Goal: Navigation & Orientation: Find specific page/section

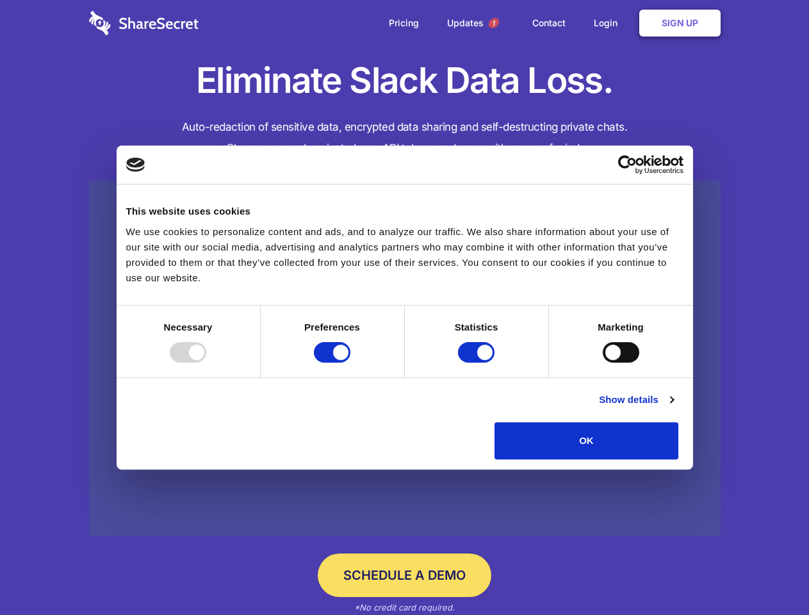
click at [206, 362] on div at bounding box center [188, 352] width 37 height 20
click at [350, 362] on input "Preferences" at bounding box center [332, 352] width 37 height 20
checkbox input "false"
click at [478, 362] on input "Statistics" at bounding box center [476, 352] width 37 height 20
checkbox input "false"
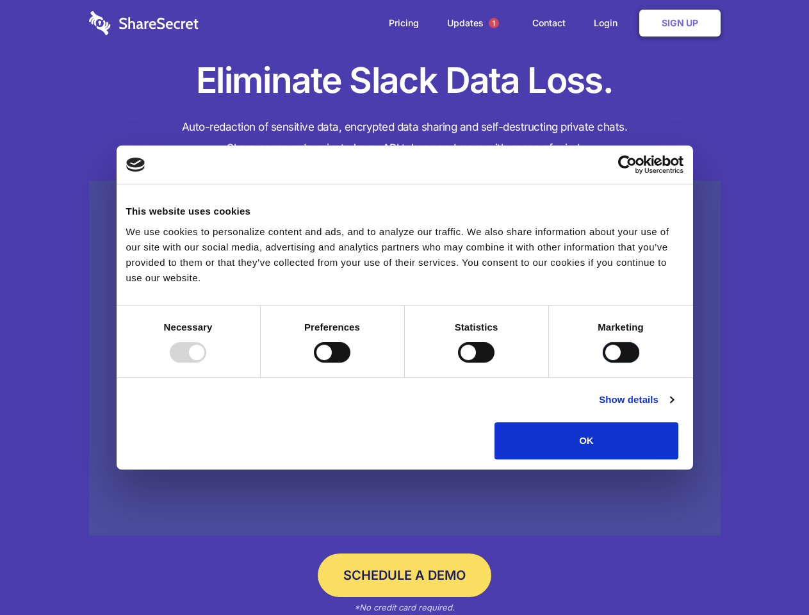
click at [603, 362] on input "Marketing" at bounding box center [621, 352] width 37 height 20
checkbox input "true"
click at [673, 407] on link "Show details" at bounding box center [636, 399] width 74 height 15
click at [0, 0] on li "Necessary 7 Necessary cookies help make a website usable by enabling basic func…" at bounding box center [0, 0] width 0 height 0
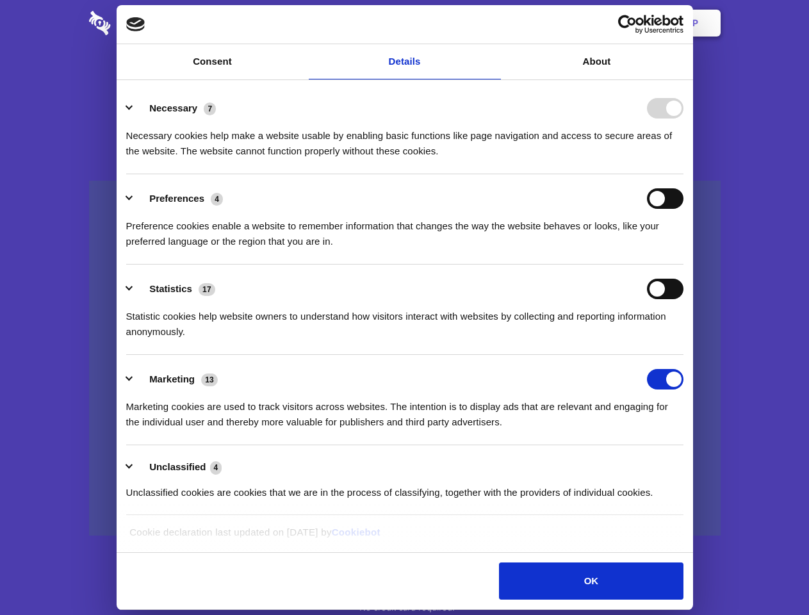
click at [493, 23] on span "1" at bounding box center [494, 23] width 10 height 10
